Goal: Check status

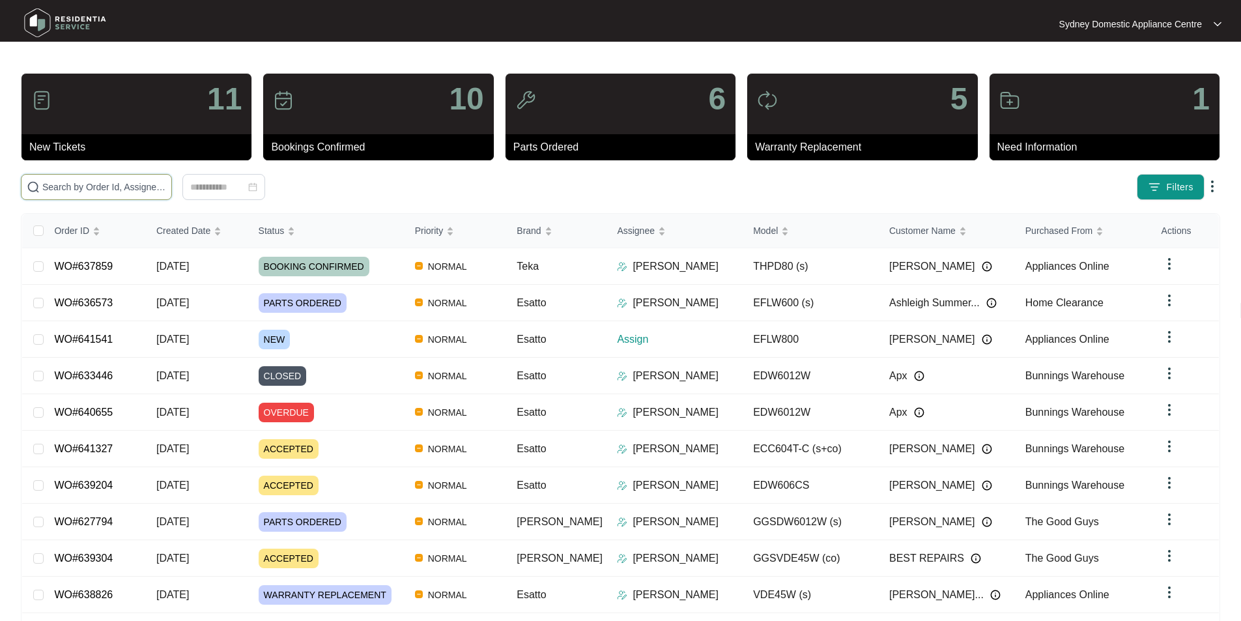
click at [166, 186] on input "text" at bounding box center [104, 187] width 124 height 14
paste input "641541"
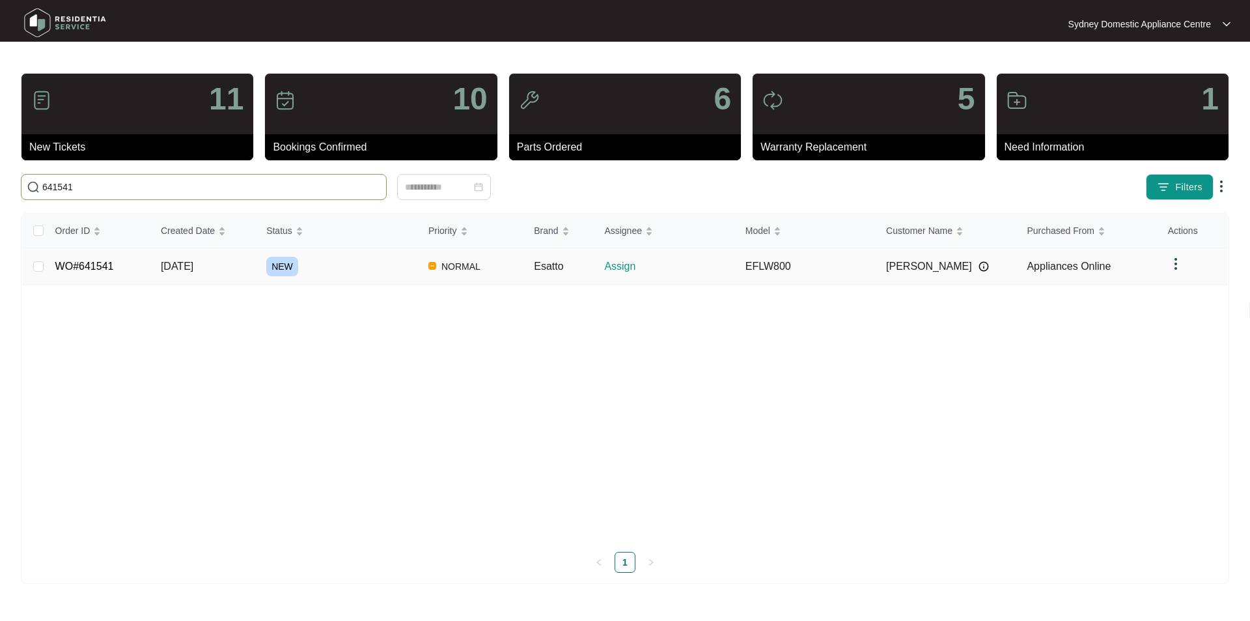
type input "641541"
click at [104, 257] on td "WO#641541" at bounding box center [97, 266] width 105 height 36
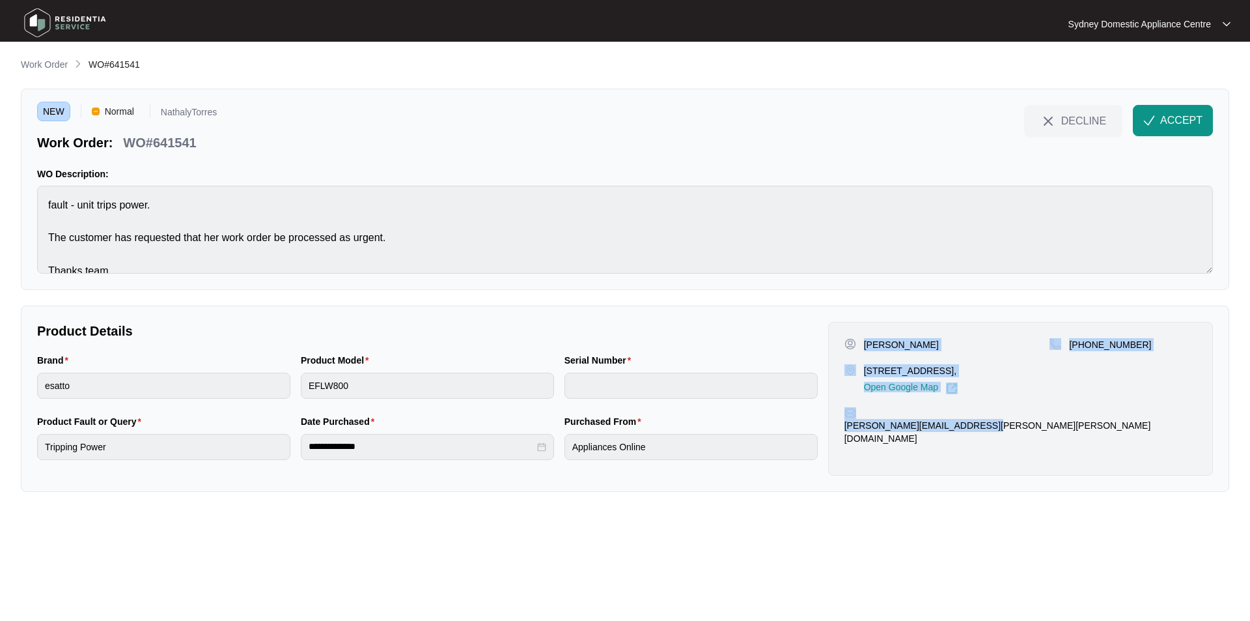
drag, startPoint x: 1029, startPoint y: 434, endPoint x: 865, endPoint y: 345, distance: 186.2
click at [865, 345] on div "[PERSON_NAME] [STREET_ADDRESS], Open Google Map [PHONE_NUMBER] [PERSON_NAME][EM…" at bounding box center [1020, 399] width 385 height 154
copy div "[PERSON_NAME] [STREET_ADDRESS], Open Google Map [PHONE_NUMBER] [PERSON_NAME][EM…"
click at [1166, 124] on span "ACCEPT" at bounding box center [1181, 121] width 42 height 16
